Goal: Task Accomplishment & Management: Use online tool/utility

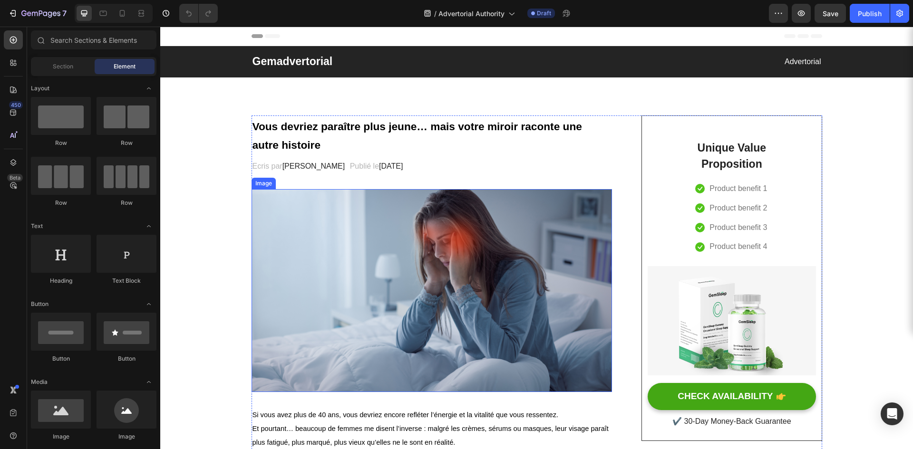
scroll to position [48, 0]
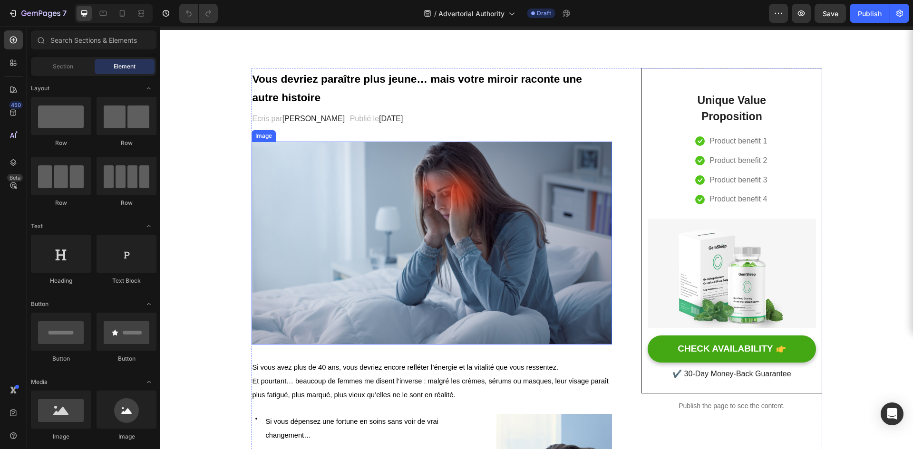
click at [378, 250] on img at bounding box center [432, 243] width 361 height 203
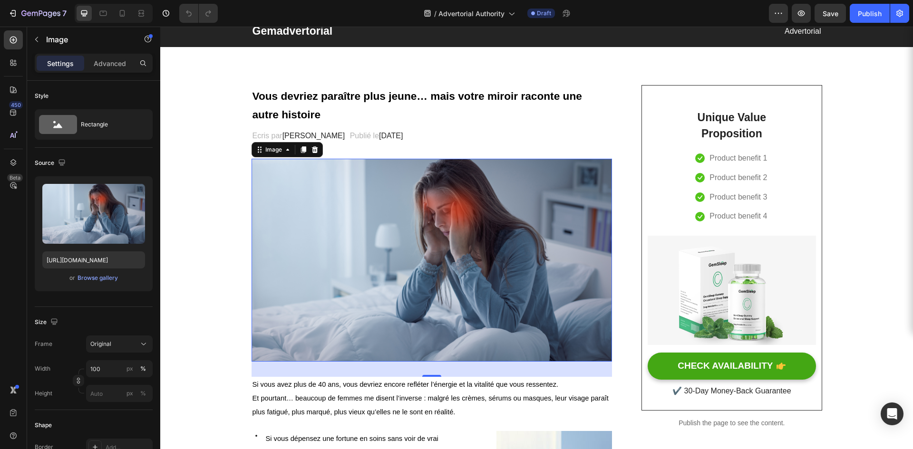
scroll to position [0, 0]
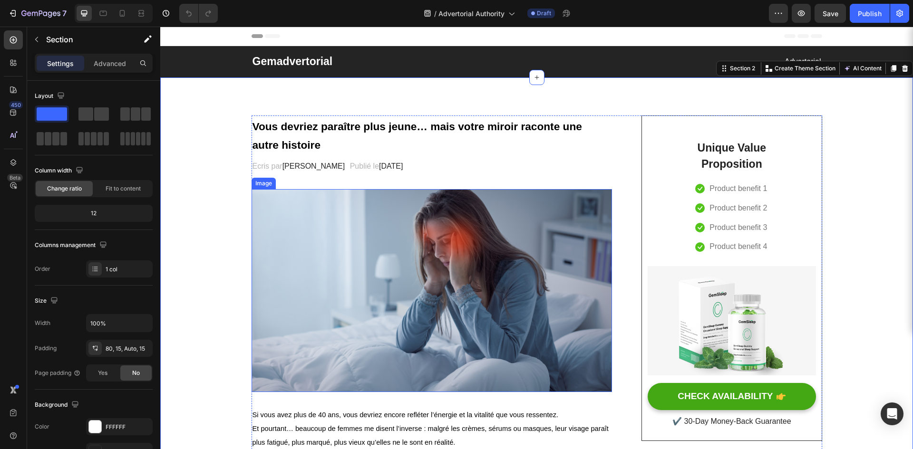
click at [355, 270] on img at bounding box center [432, 290] width 361 height 203
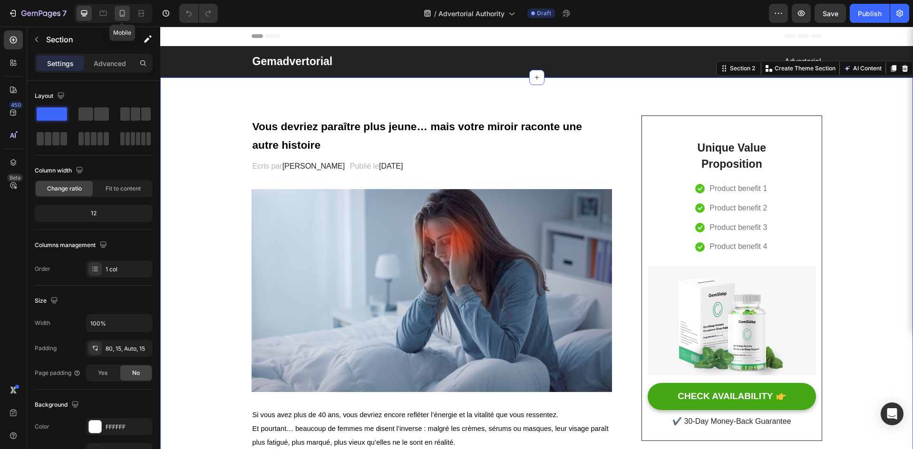
click at [126, 15] on icon at bounding box center [122, 14] width 10 height 10
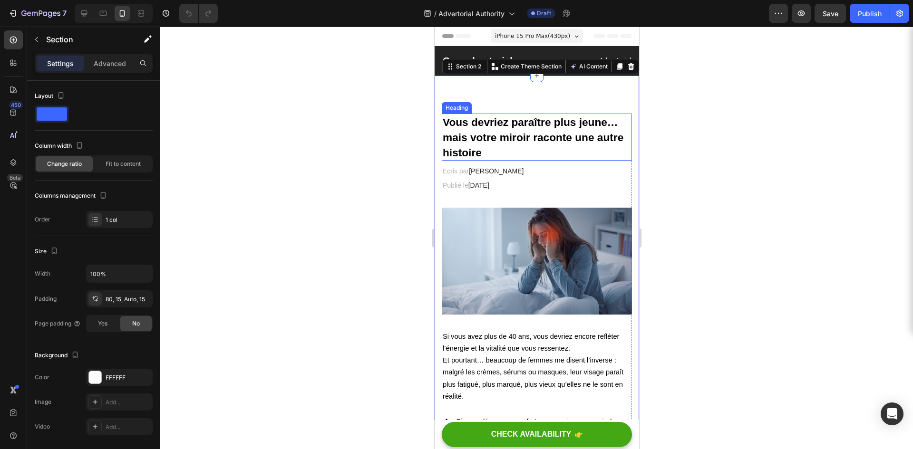
click at [541, 137] on strong "Vous devriez paraître plus jeune… mais votre miroir raconte une autre histoire" at bounding box center [532, 137] width 181 height 43
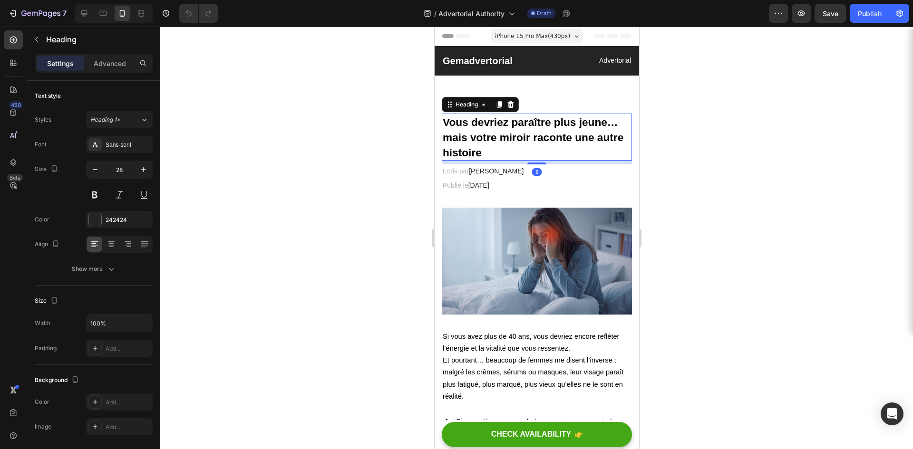
click at [361, 153] on div at bounding box center [536, 238] width 753 height 423
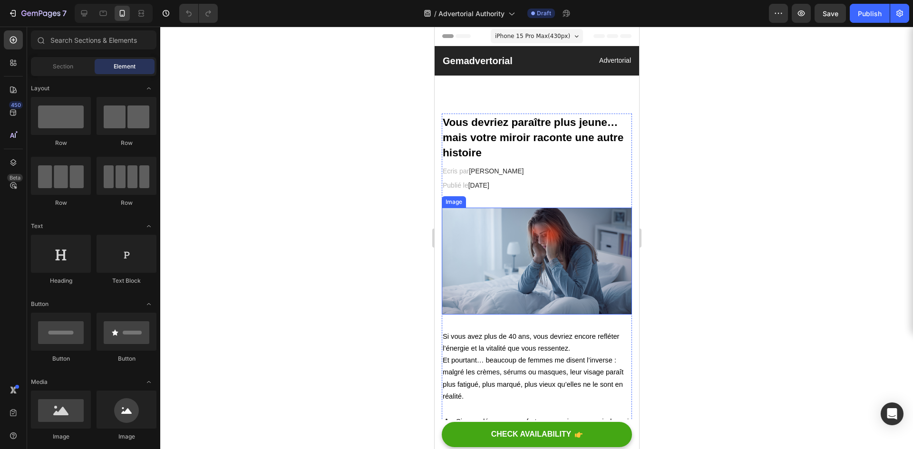
click at [549, 269] on img at bounding box center [536, 261] width 190 height 107
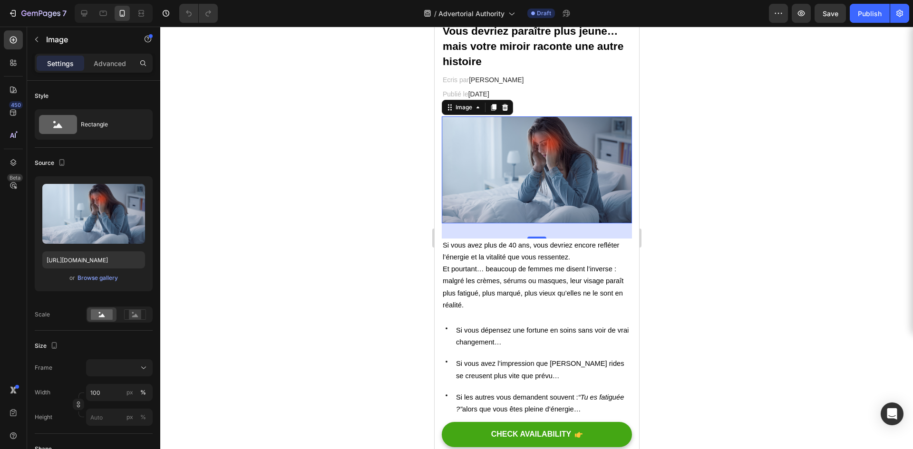
scroll to position [95, 0]
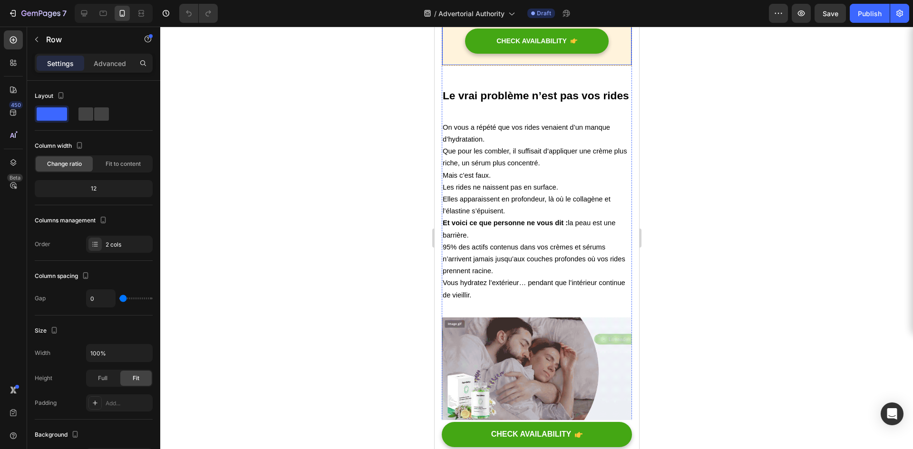
scroll to position [618, 0]
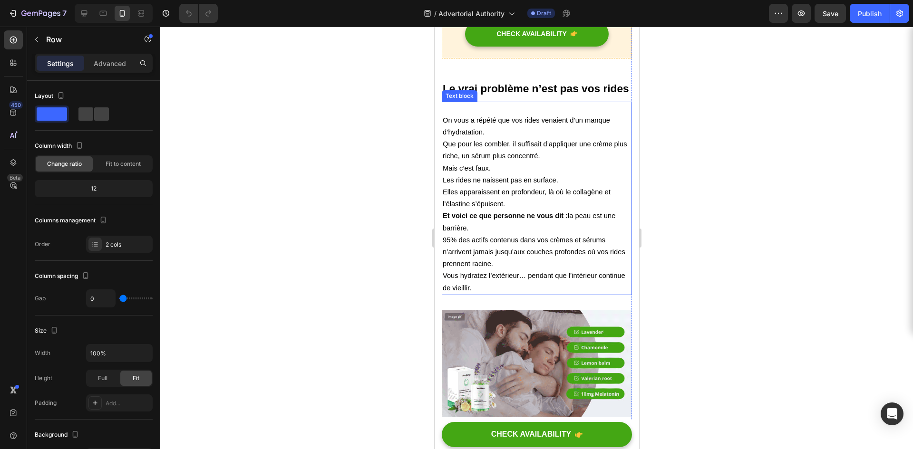
click at [518, 270] on p "Et voici ce que personne ne vous dit : la peau est une barrière. 95% des actifs…" at bounding box center [536, 240] width 188 height 60
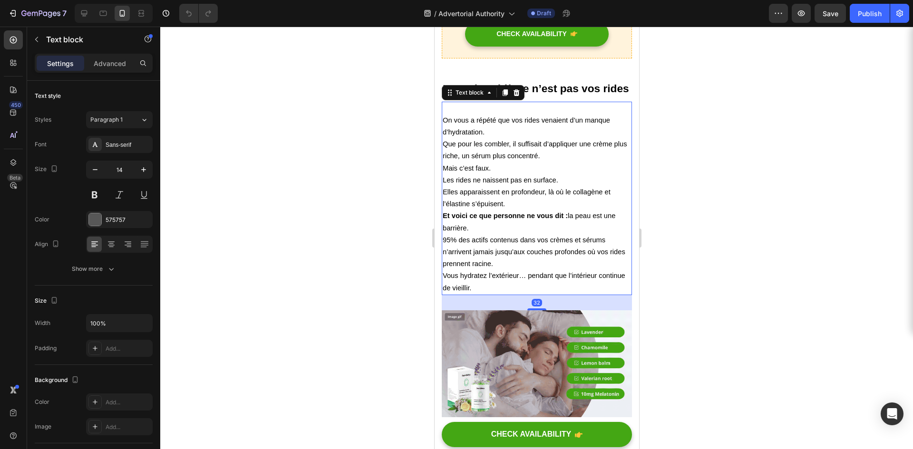
click at [511, 270] on p "Et voici ce que personne ne vous dit : la peau est une barrière. 95% des actifs…" at bounding box center [536, 240] width 188 height 60
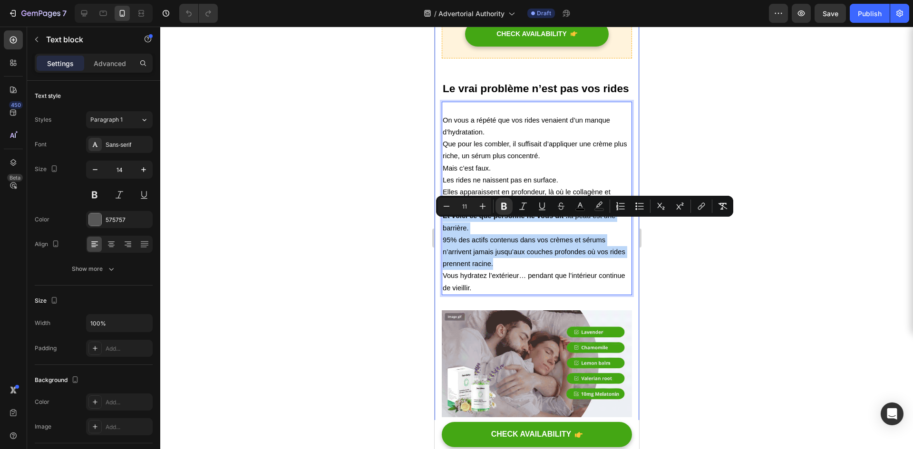
drag, startPoint x: 511, startPoint y: 275, endPoint x: 439, endPoint y: 222, distance: 89.8
copy p "Et voici ce que personne ne vous dit : la peau est une barrière. 95% des actifs…"
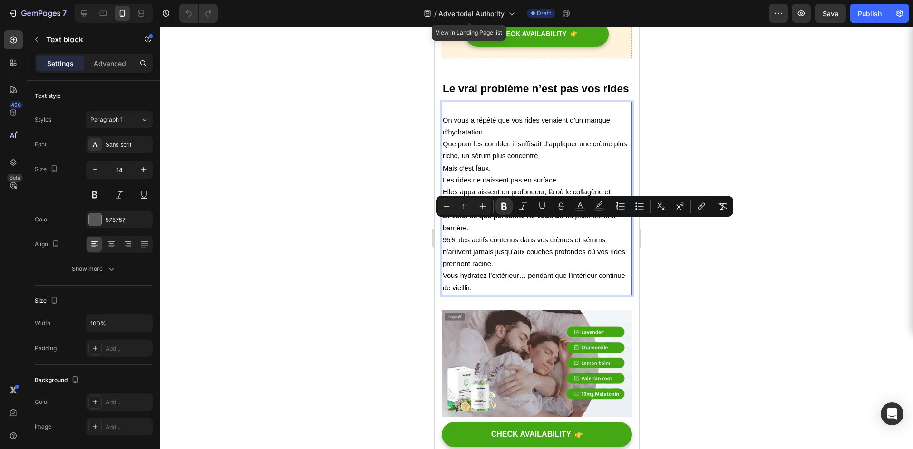
click at [529, 289] on p "Vous hydratez l’extérieur… pendant que l’intérieur continue de vieillir." at bounding box center [536, 282] width 188 height 24
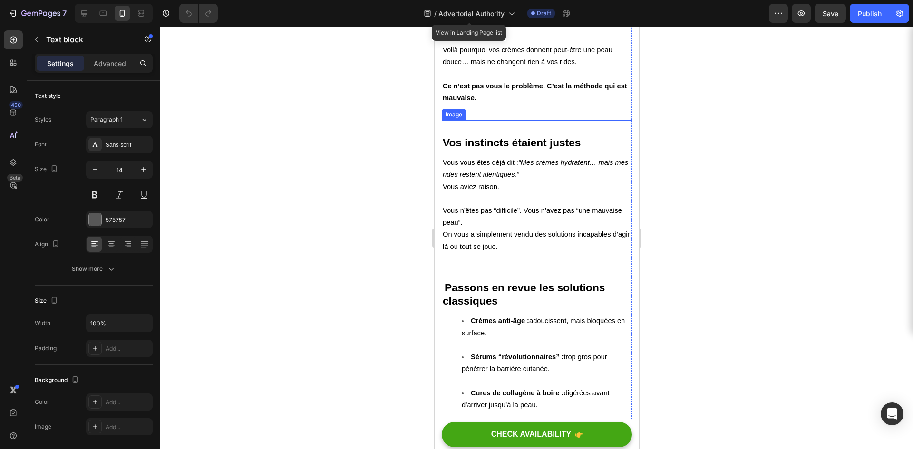
scroll to position [1561, 0]
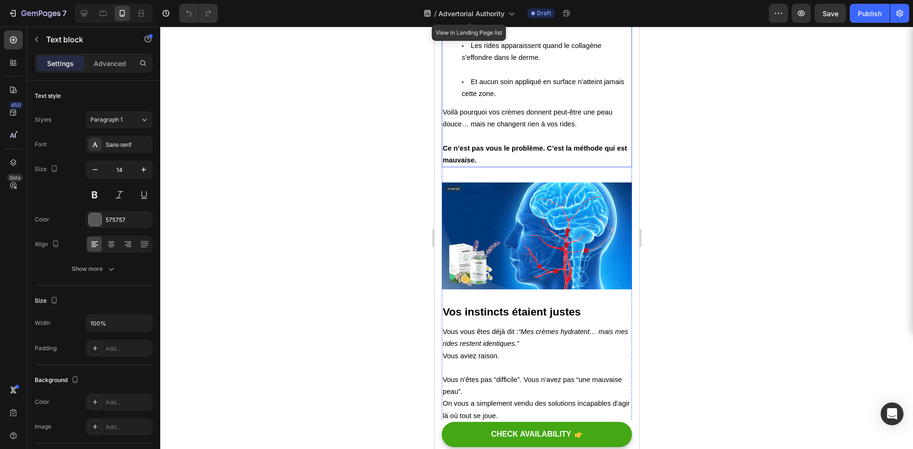
click at [449, 152] on strong "Ce n’est pas vous le problème. C’est la méthode qui est mauvaise." at bounding box center [534, 154] width 185 height 19
click at [444, 149] on strong "Ce n’est pas vous le problème. C’est la méthode qui est mauvaise." at bounding box center [534, 154] width 185 height 19
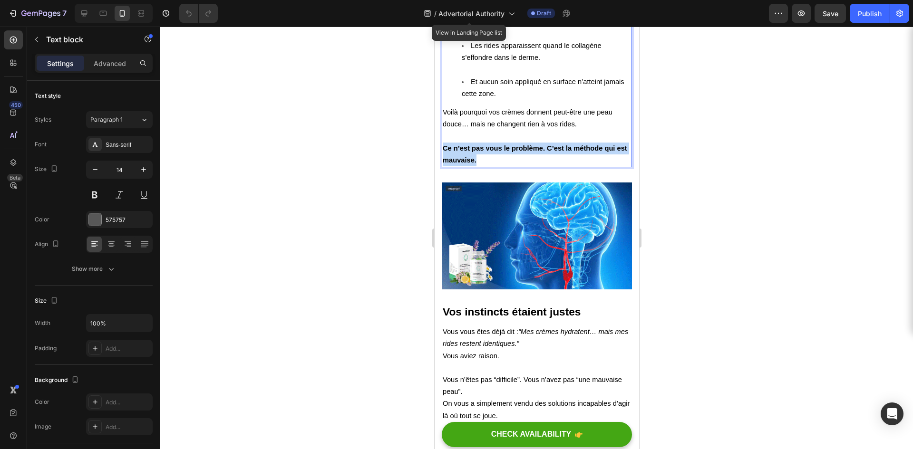
drag, startPoint x: 444, startPoint y: 148, endPoint x: 492, endPoint y: 156, distance: 48.8
click at [492, 156] on p "Ce n’est pas vous le problème. C’est la méthode qui est mauvaise." at bounding box center [536, 155] width 188 height 24
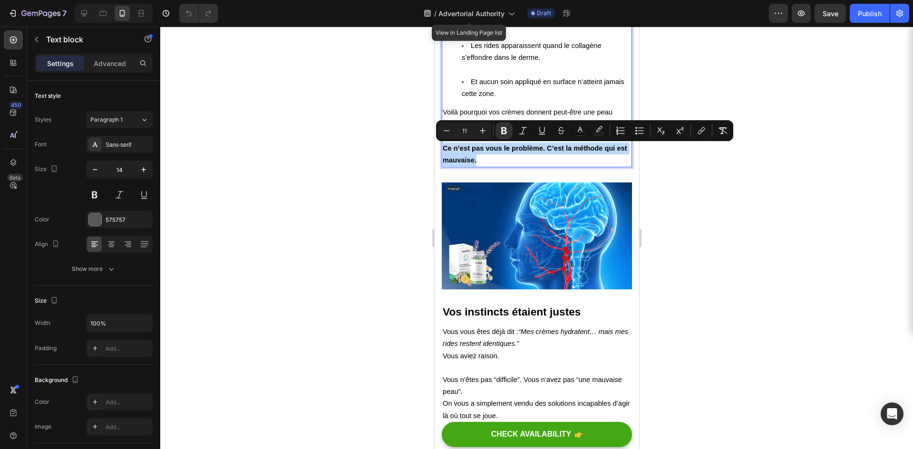
copy strong "Ce n’est pas vous le problème. C’est la méthode qui est mauvaise."
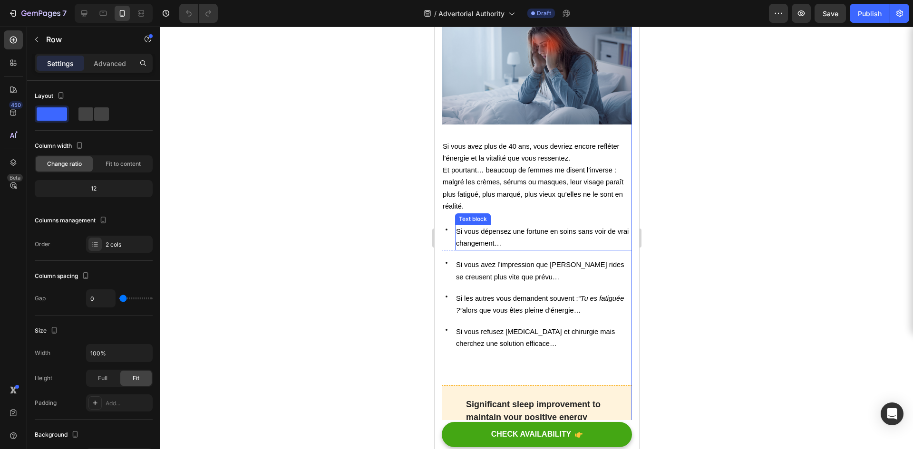
scroll to position [0, 0]
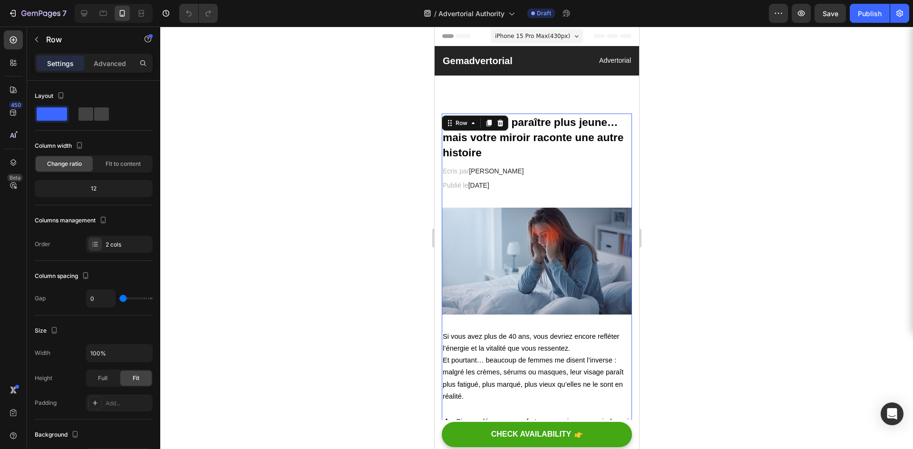
click at [341, 151] on div at bounding box center [536, 238] width 753 height 423
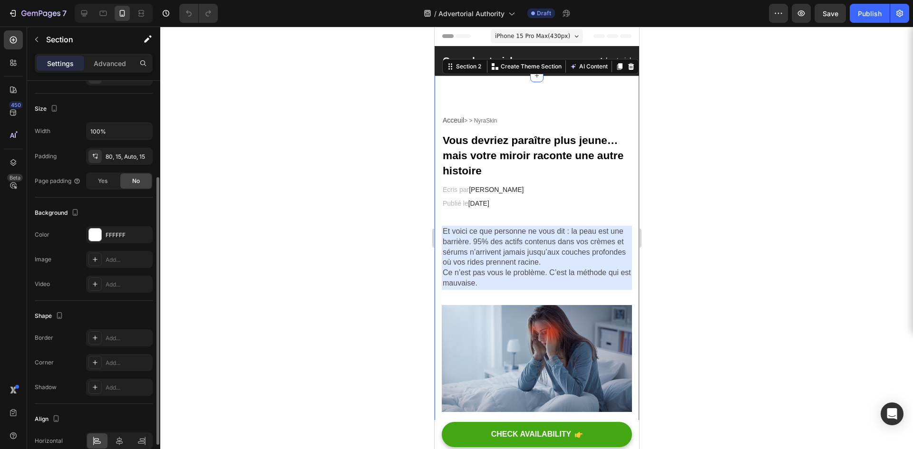
scroll to position [189, 0]
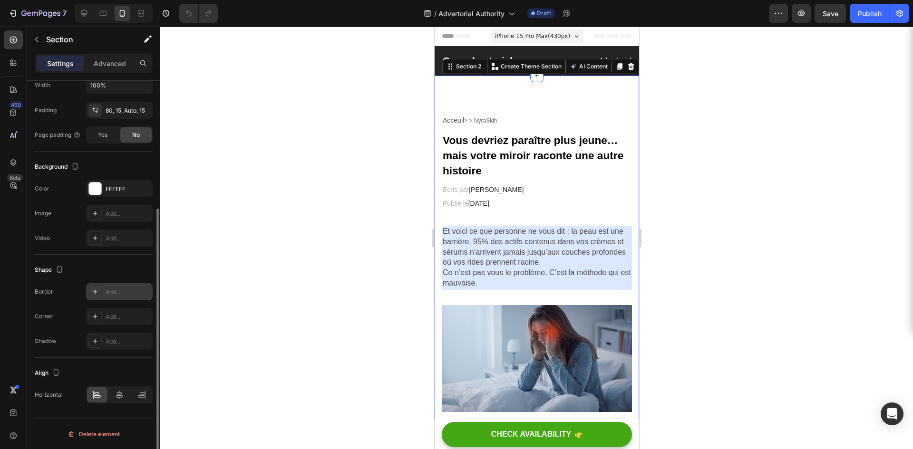
click at [117, 293] on div "Add..." at bounding box center [128, 292] width 45 height 9
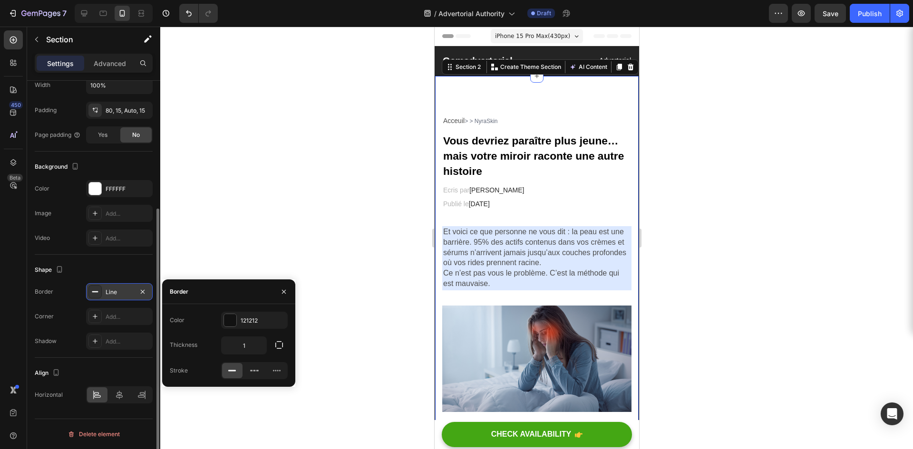
click at [96, 293] on icon at bounding box center [95, 292] width 8 height 8
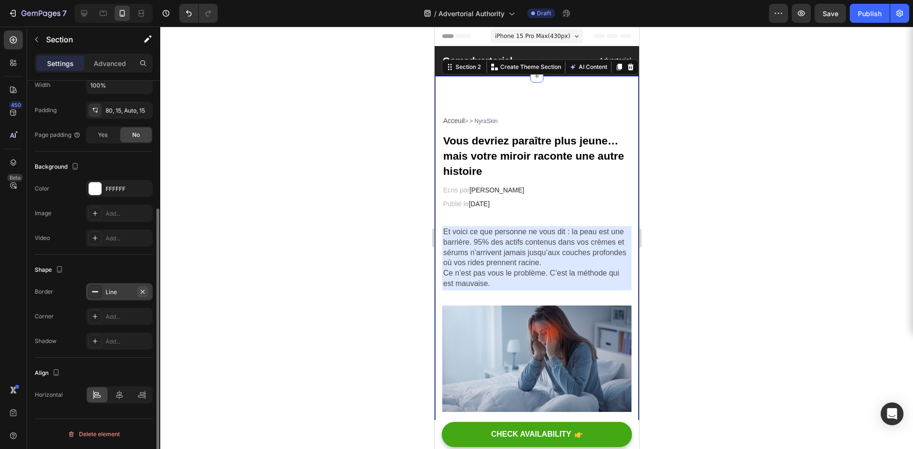
click at [141, 291] on icon "button" at bounding box center [143, 292] width 4 height 4
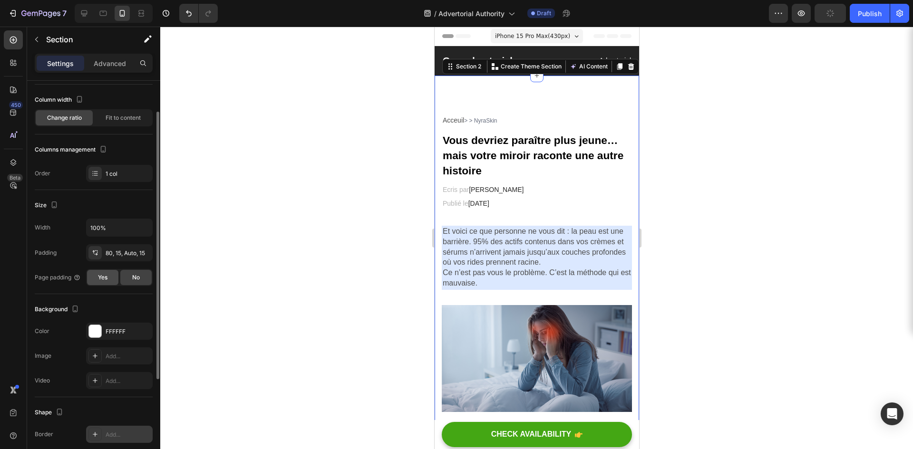
scroll to position [0, 0]
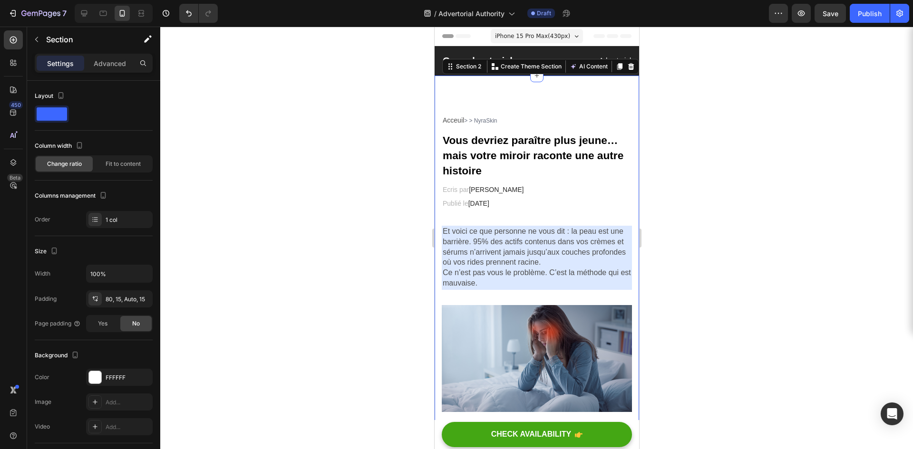
click at [347, 137] on div at bounding box center [536, 238] width 753 height 423
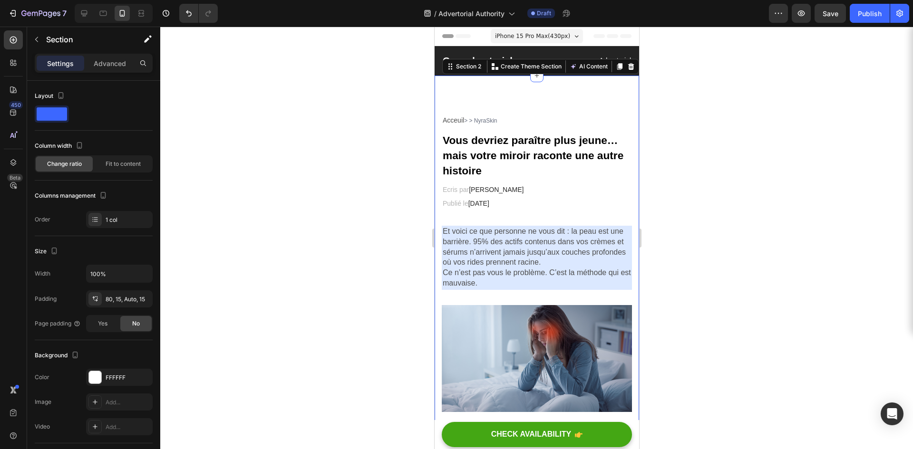
click at [116, 165] on span "Fit to content" at bounding box center [123, 164] width 35 height 9
click at [73, 166] on span "Change ratio" at bounding box center [64, 164] width 35 height 9
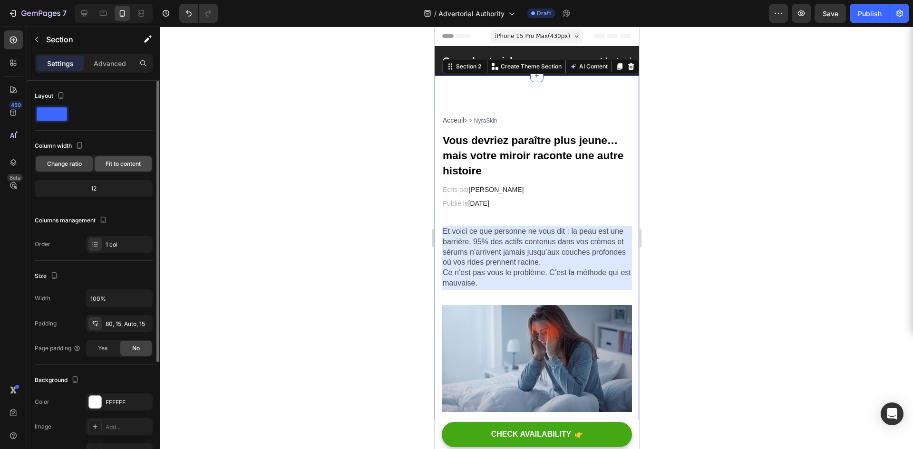
click at [119, 166] on span "Fit to content" at bounding box center [123, 164] width 35 height 9
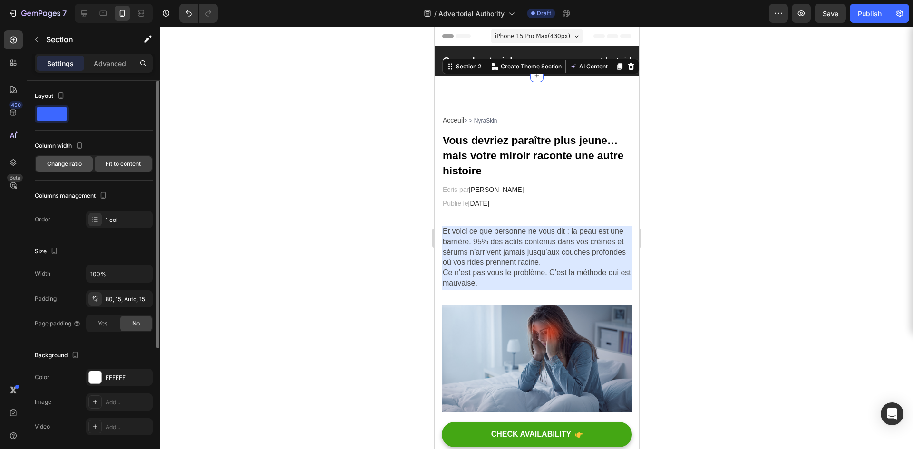
click at [66, 163] on span "Change ratio" at bounding box center [64, 164] width 35 height 9
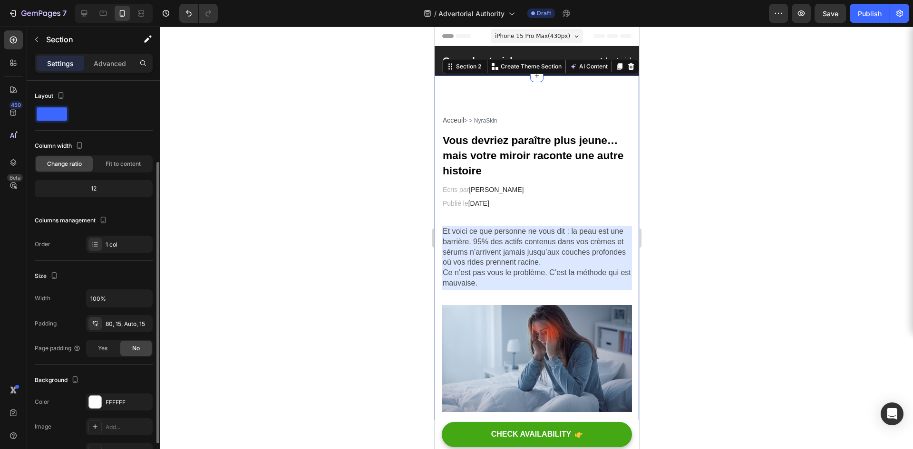
scroll to position [48, 0]
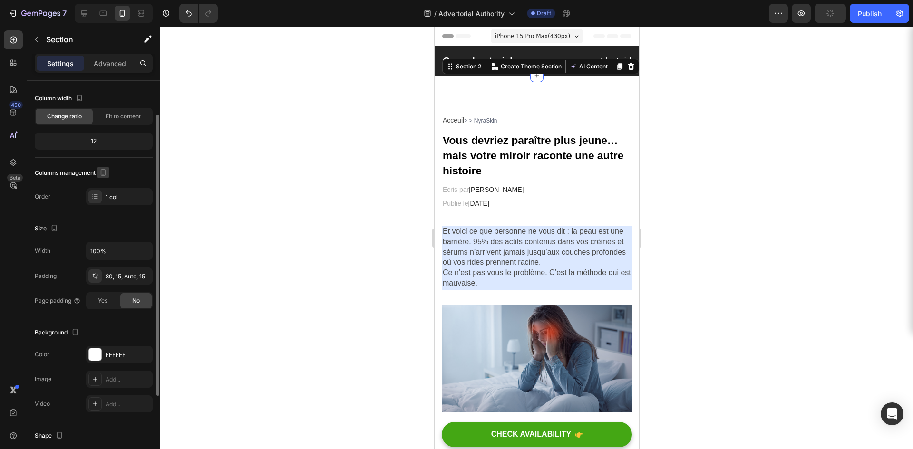
click at [104, 167] on button "button" at bounding box center [102, 172] width 11 height 11
click at [49, 168] on div "Columns management" at bounding box center [72, 173] width 74 height 13
click at [98, 197] on icon at bounding box center [95, 197] width 8 height 8
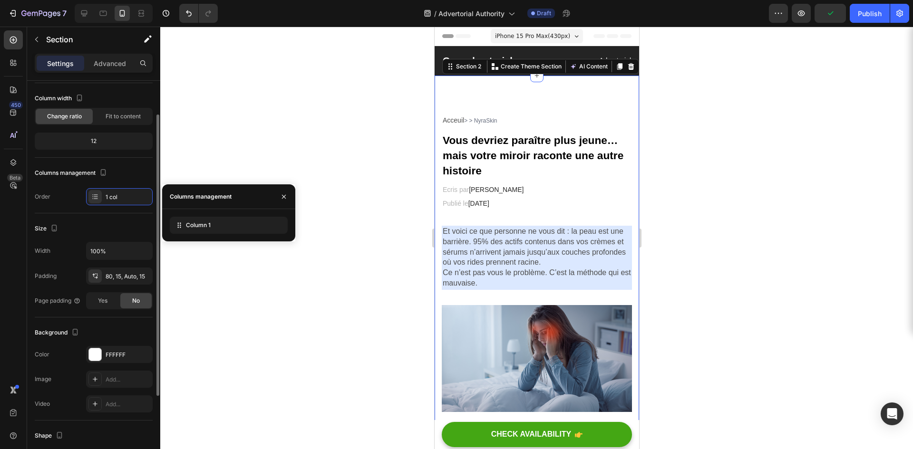
click at [58, 201] on div "Order 1 col" at bounding box center [94, 196] width 118 height 17
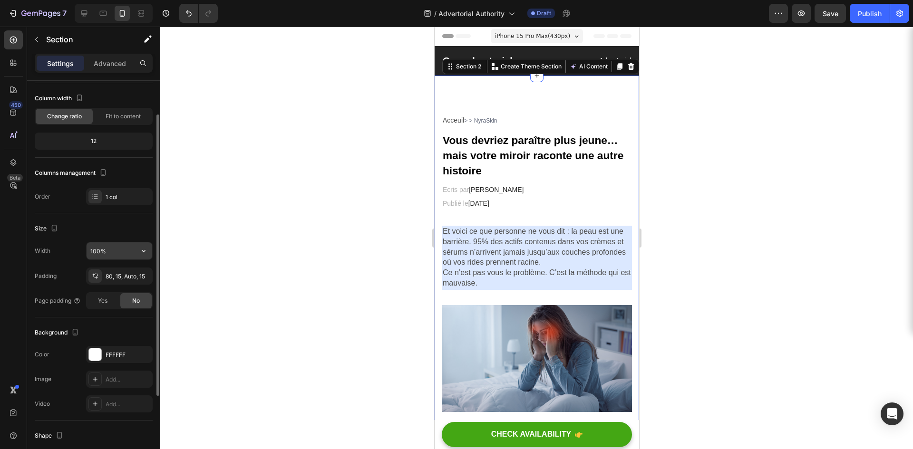
click at [114, 256] on input "100%" at bounding box center [120, 251] width 66 height 17
click at [137, 253] on button "button" at bounding box center [143, 251] width 17 height 17
click at [135, 231] on div "Size" at bounding box center [94, 228] width 118 height 15
click at [97, 280] on div at bounding box center [94, 276] width 13 height 13
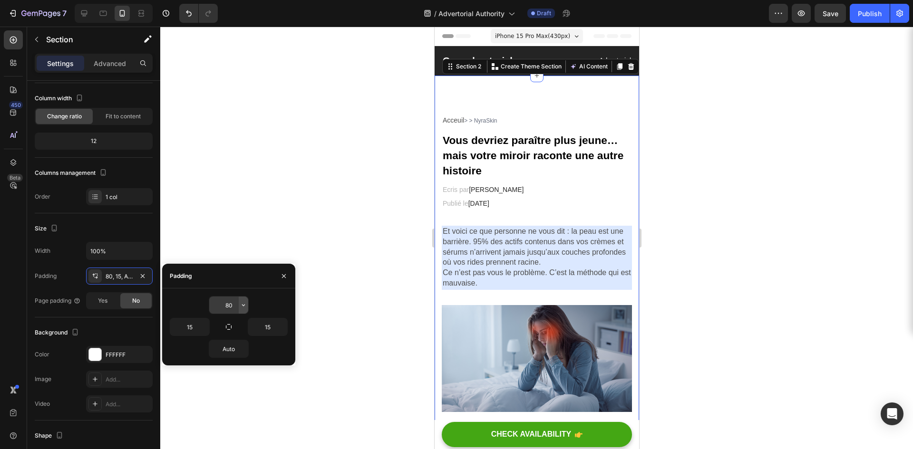
click at [242, 303] on icon "button" at bounding box center [244, 305] width 8 height 8
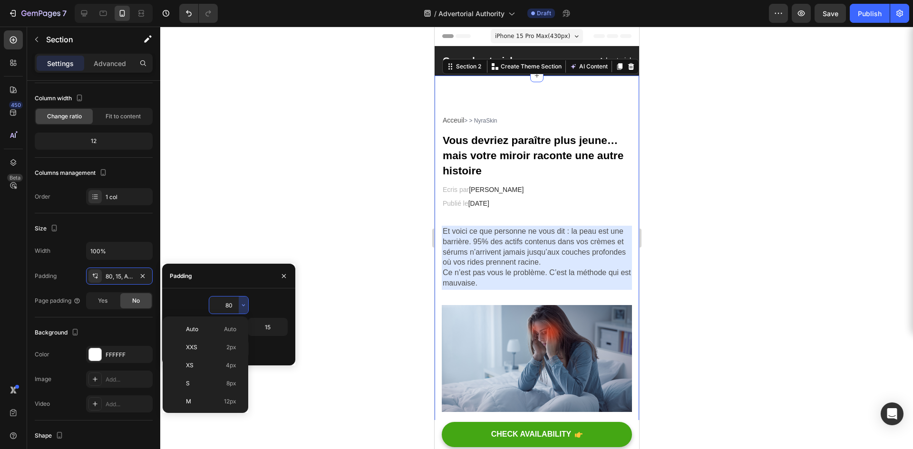
scroll to position [103, 0]
click at [210, 377] on div "3XL 48px" at bounding box center [203, 371] width 74 height 18
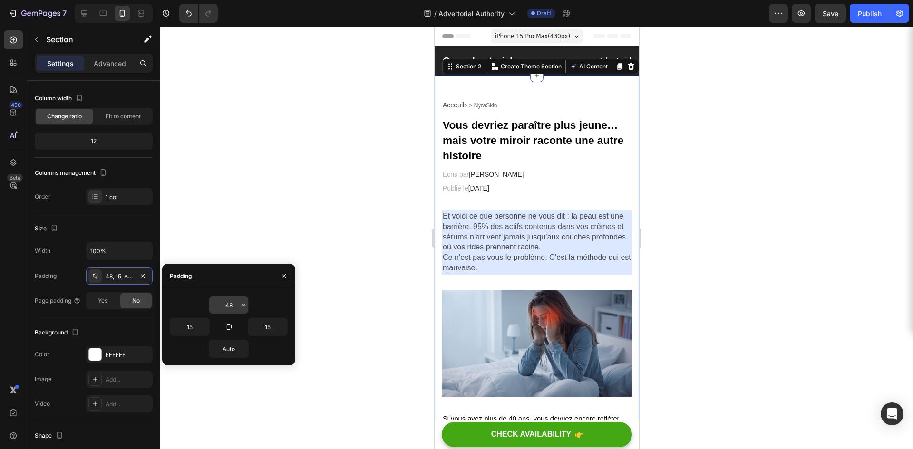
click at [232, 310] on input "48" at bounding box center [228, 305] width 39 height 17
click at [242, 304] on icon "button" at bounding box center [244, 305] width 8 height 8
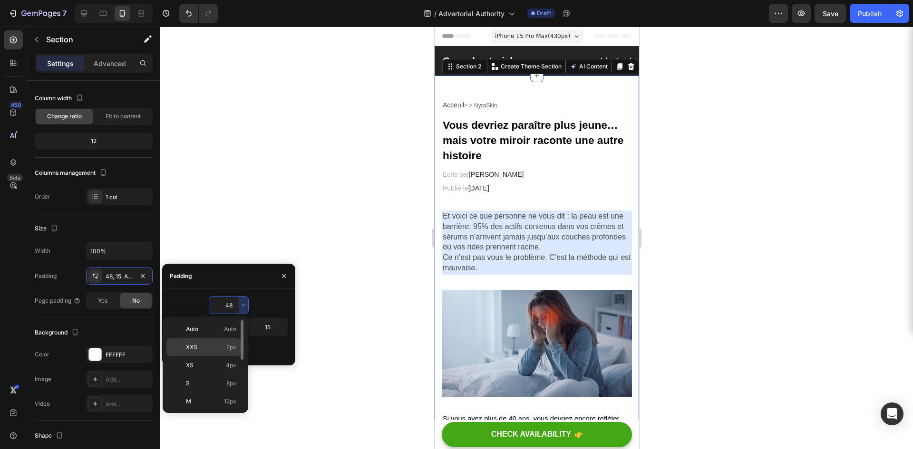
click at [210, 344] on p "XXS 2px" at bounding box center [211, 347] width 50 height 9
type input "2"
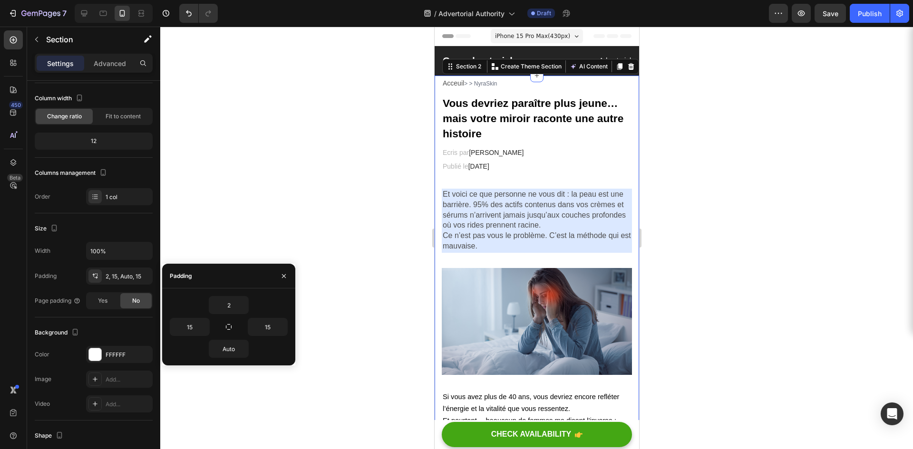
click at [382, 125] on div at bounding box center [536, 238] width 753 height 423
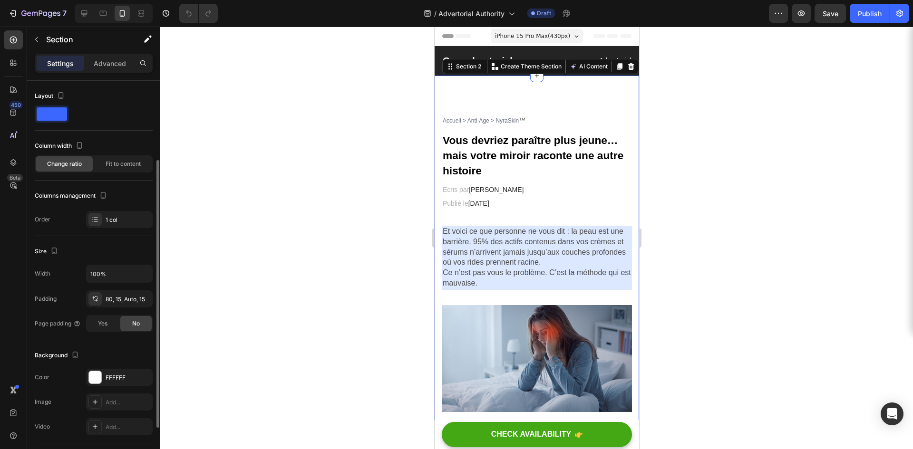
scroll to position [48, 0]
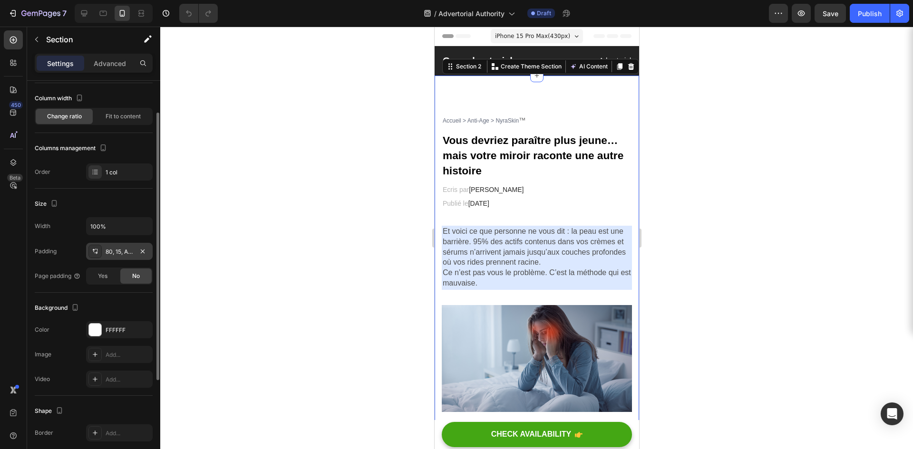
click at [99, 253] on div at bounding box center [94, 251] width 13 height 13
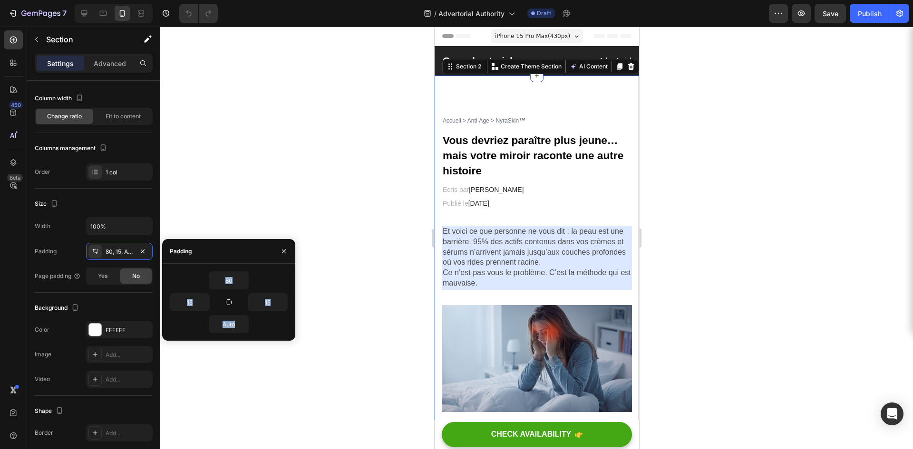
drag, startPoint x: 231, startPoint y: 243, endPoint x: 271, endPoint y: 243, distance: 39.5
click at [271, 243] on div "Padding" at bounding box center [228, 251] width 133 height 25
click at [224, 247] on div "Padding" at bounding box center [228, 251] width 133 height 25
click at [186, 273] on div "80" at bounding box center [229, 281] width 118 height 18
click at [192, 275] on div "80" at bounding box center [229, 281] width 118 height 18
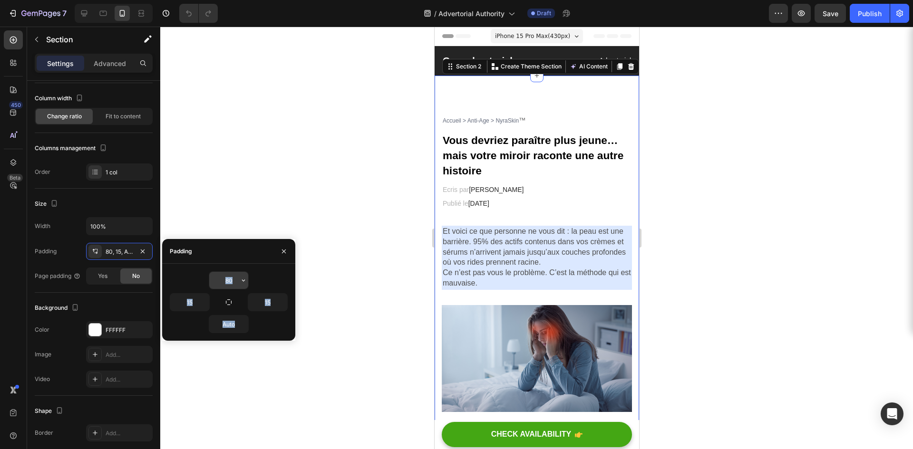
click at [243, 285] on button "button" at bounding box center [244, 280] width 10 height 17
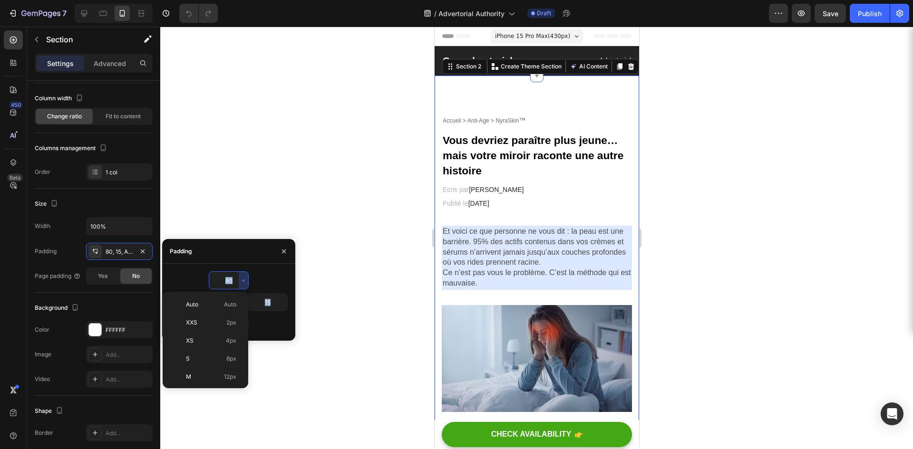
scroll to position [103, 0]
click at [282, 248] on icon "button" at bounding box center [284, 252] width 8 height 8
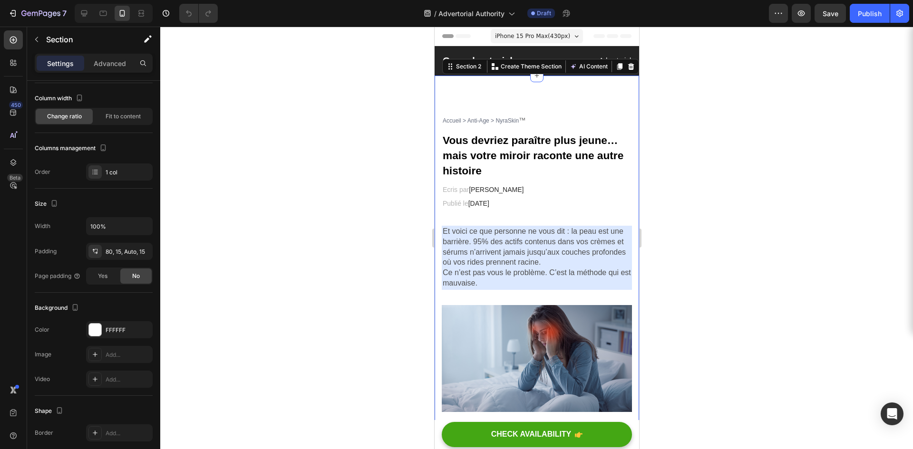
click at [300, 202] on div at bounding box center [536, 238] width 753 height 423
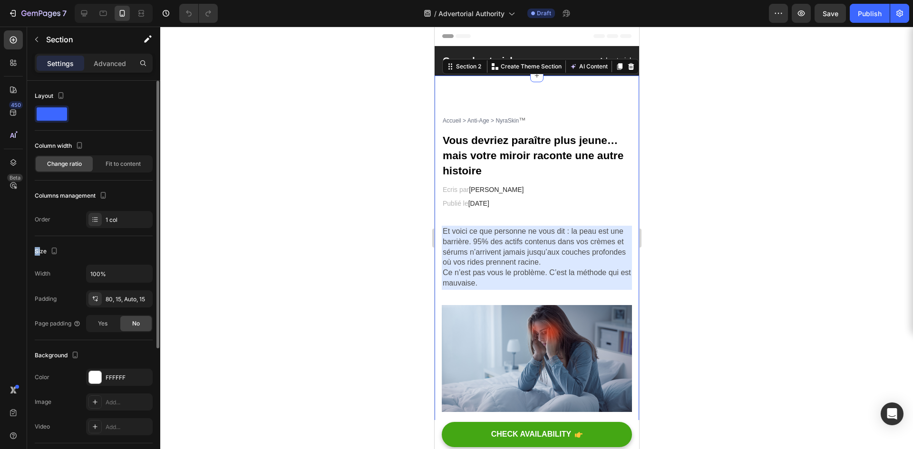
drag, startPoint x: 30, startPoint y: 251, endPoint x: 40, endPoint y: 251, distance: 10.0
click at [40, 251] on div "Layout Column width Change ratio Fit to content Columns management Order 1 col …" at bounding box center [93, 373] width 133 height 584
click at [89, 250] on div "Size" at bounding box center [94, 251] width 118 height 15
click at [381, 192] on div at bounding box center [536, 238] width 753 height 423
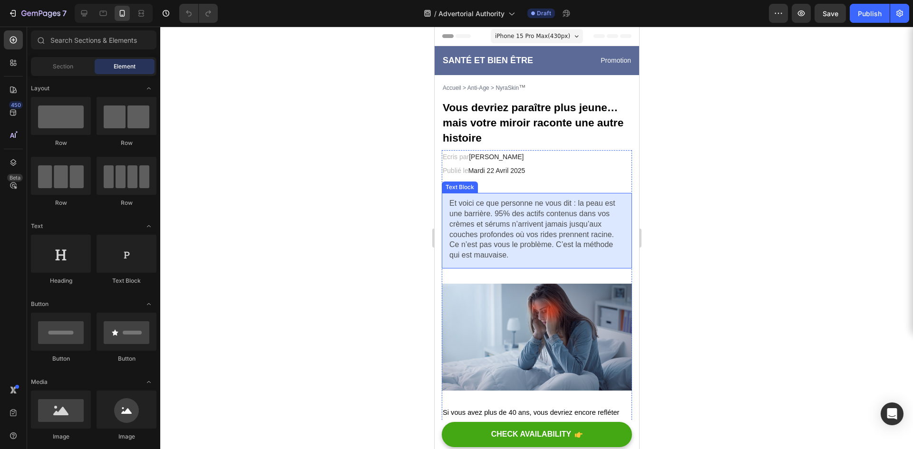
click at [485, 217] on span "Et voici ce que personne ne vous dit : la peau est une barrière. 95% des actifs…" at bounding box center [532, 218] width 166 height 39
click at [449, 215] on span "Et voici ce que personne ne vous dit : la peau est une barrière. 95% des actifs…" at bounding box center [532, 218] width 166 height 39
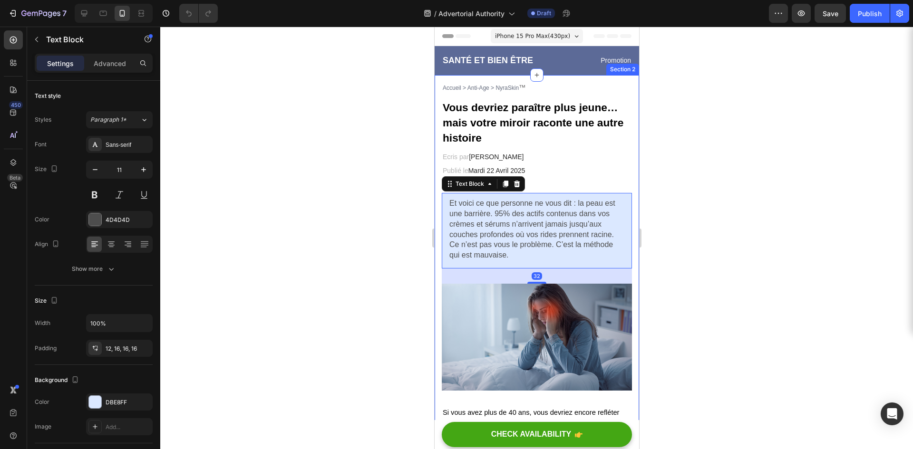
click at [369, 228] on div at bounding box center [536, 238] width 753 height 423
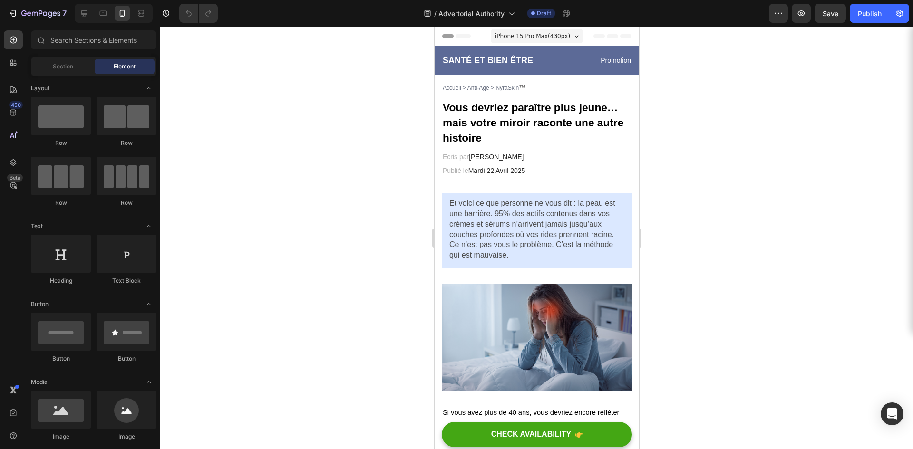
click at [367, 245] on div at bounding box center [536, 238] width 753 height 423
click at [397, 248] on div at bounding box center [536, 238] width 753 height 423
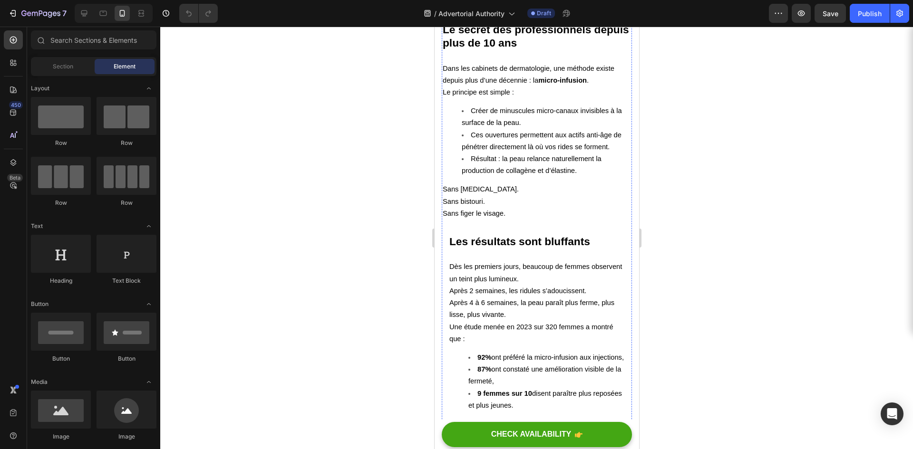
scroll to position [1855, 0]
